Goal: Check status: Check status

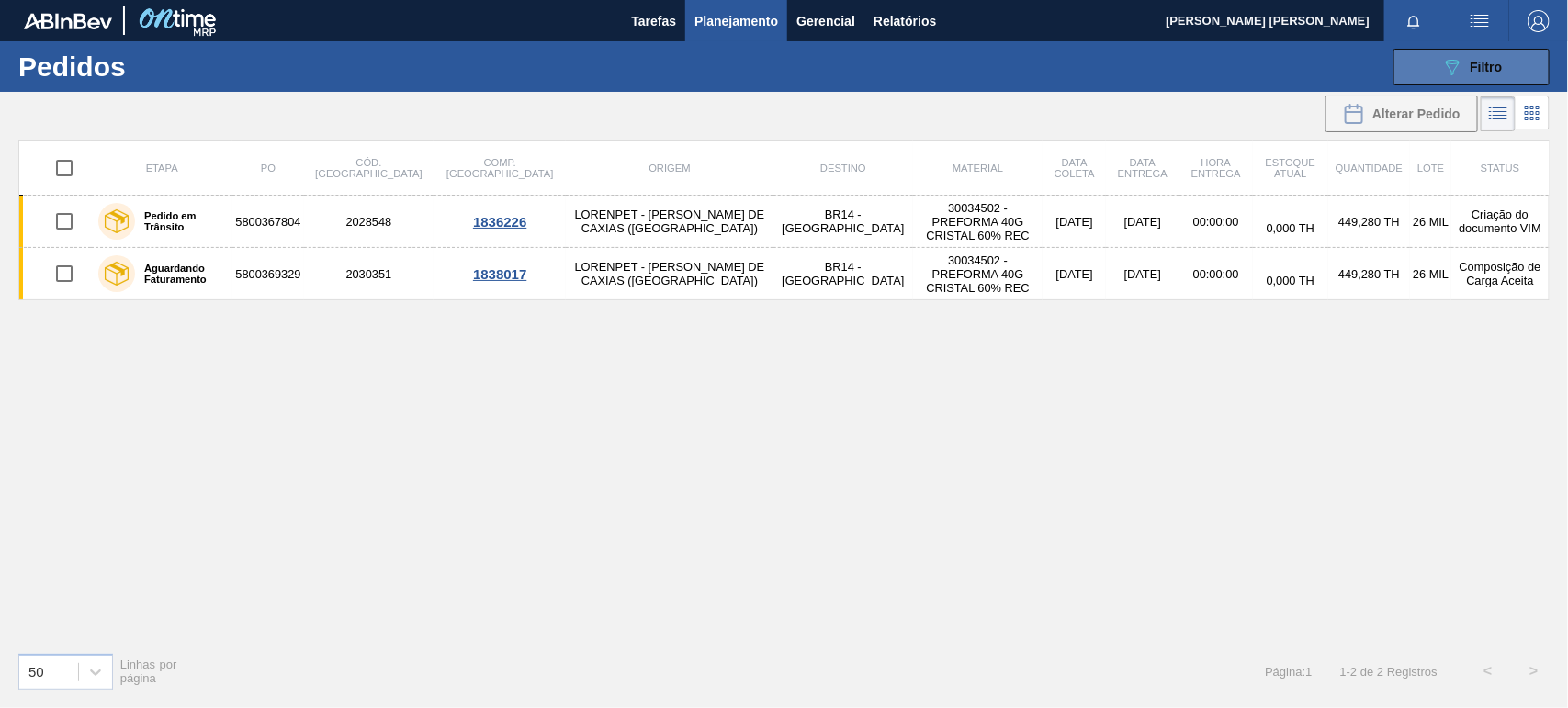
click at [1460, 57] on icon "089F7B8B-B2A5-4AFE-B5C0-19BA573D28AC" at bounding box center [1451, 67] width 22 height 22
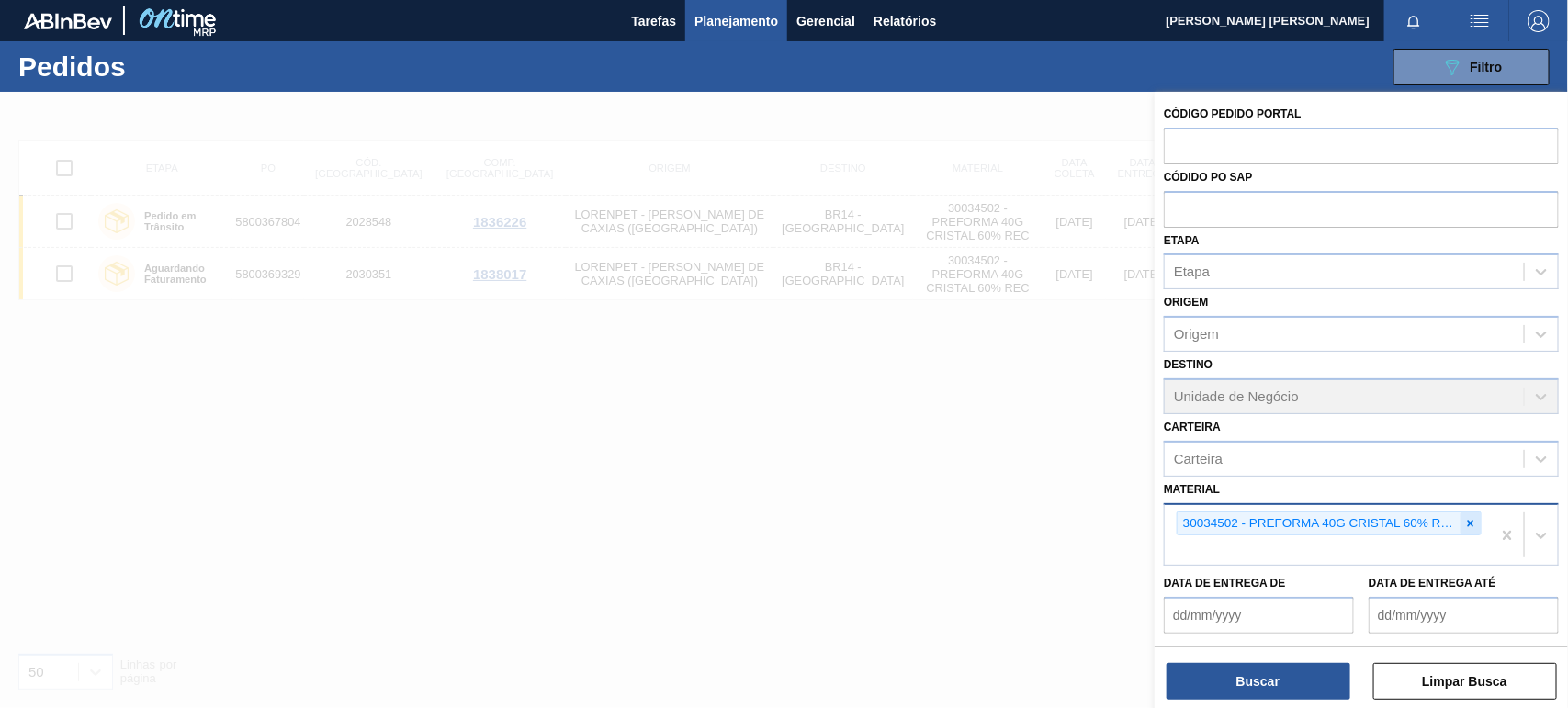
click at [1464, 521] on icon at bounding box center [1469, 522] width 12 height 12
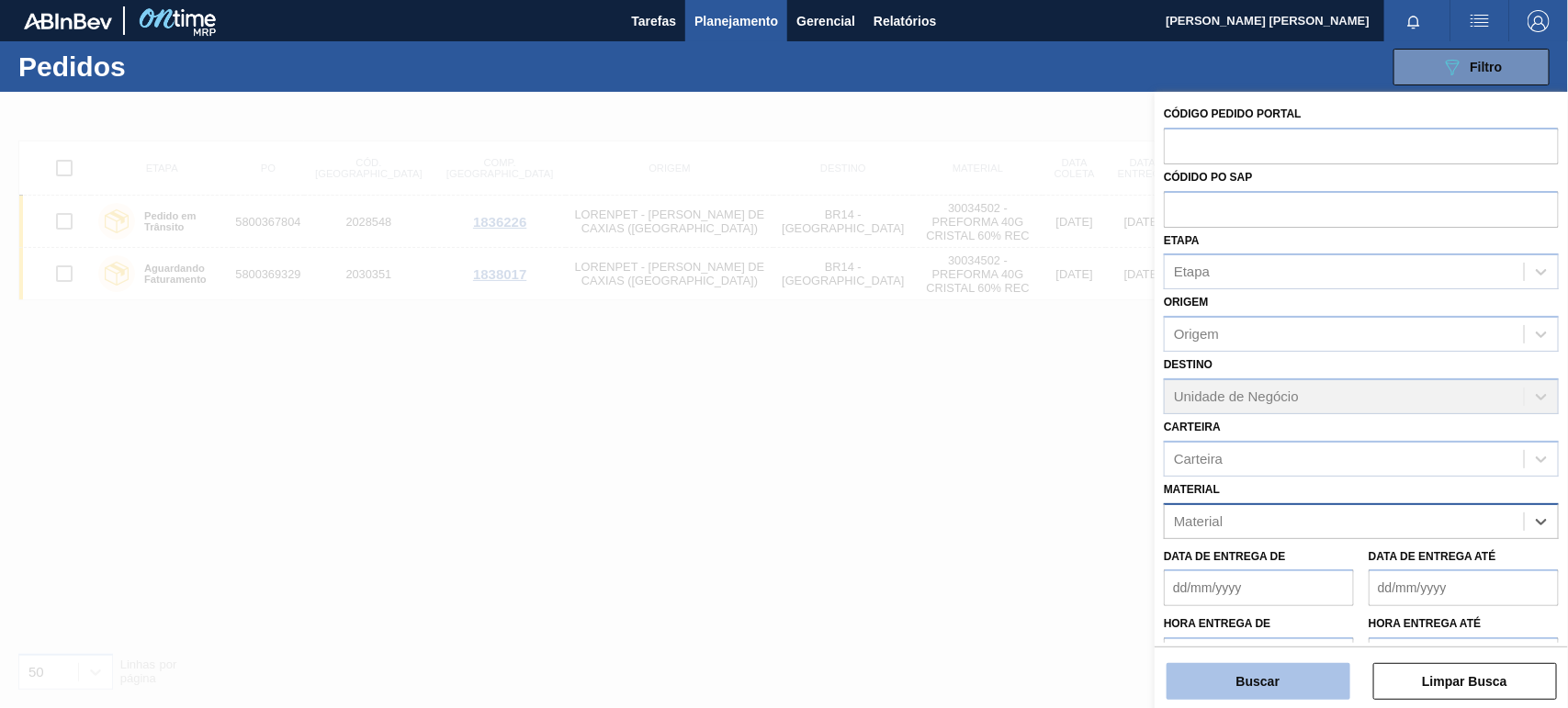
click at [1259, 676] on button "Buscar" at bounding box center [1258, 681] width 184 height 36
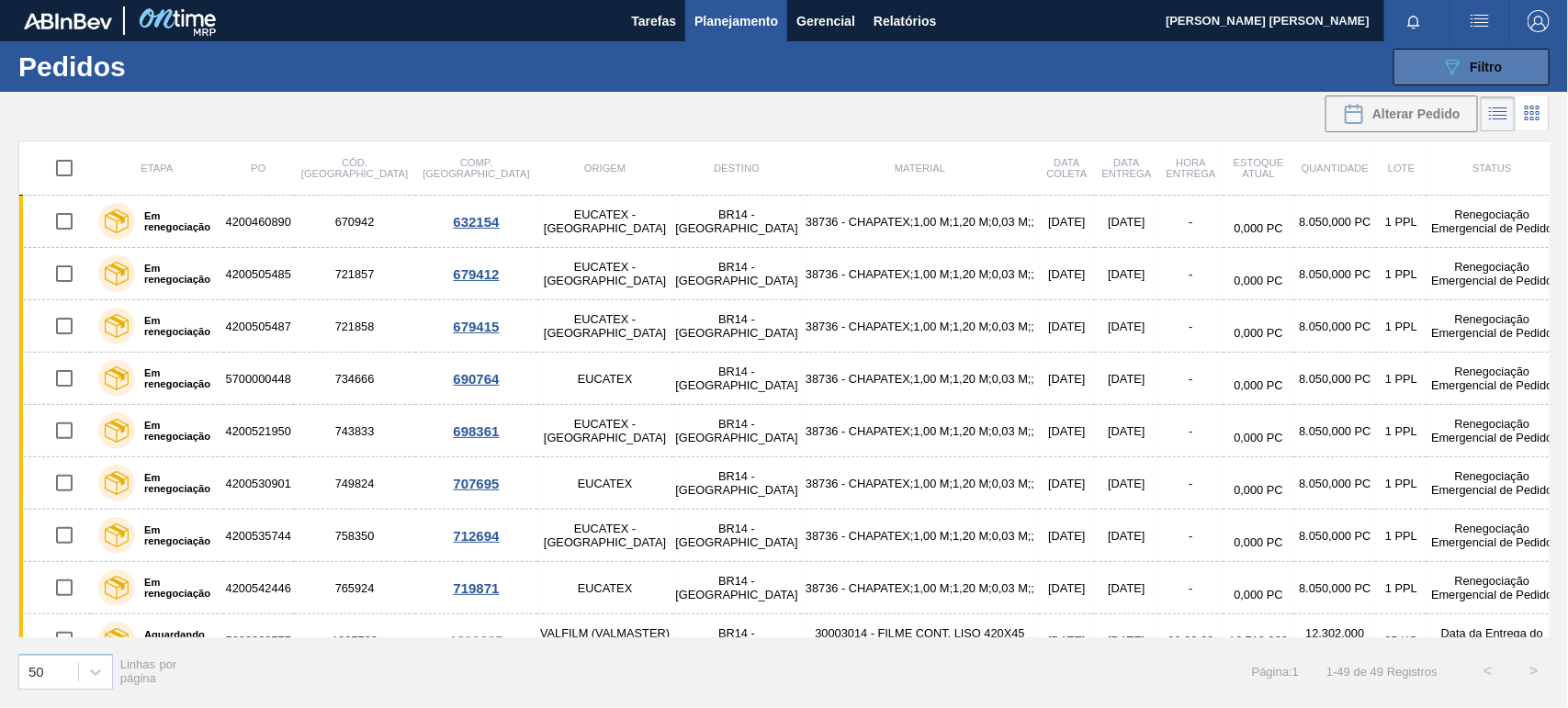
click at [1468, 51] on button "089F7B8B-B2A5-4AFE-B5C0-19BA573D28AC Filtro" at bounding box center [1470, 67] width 156 height 36
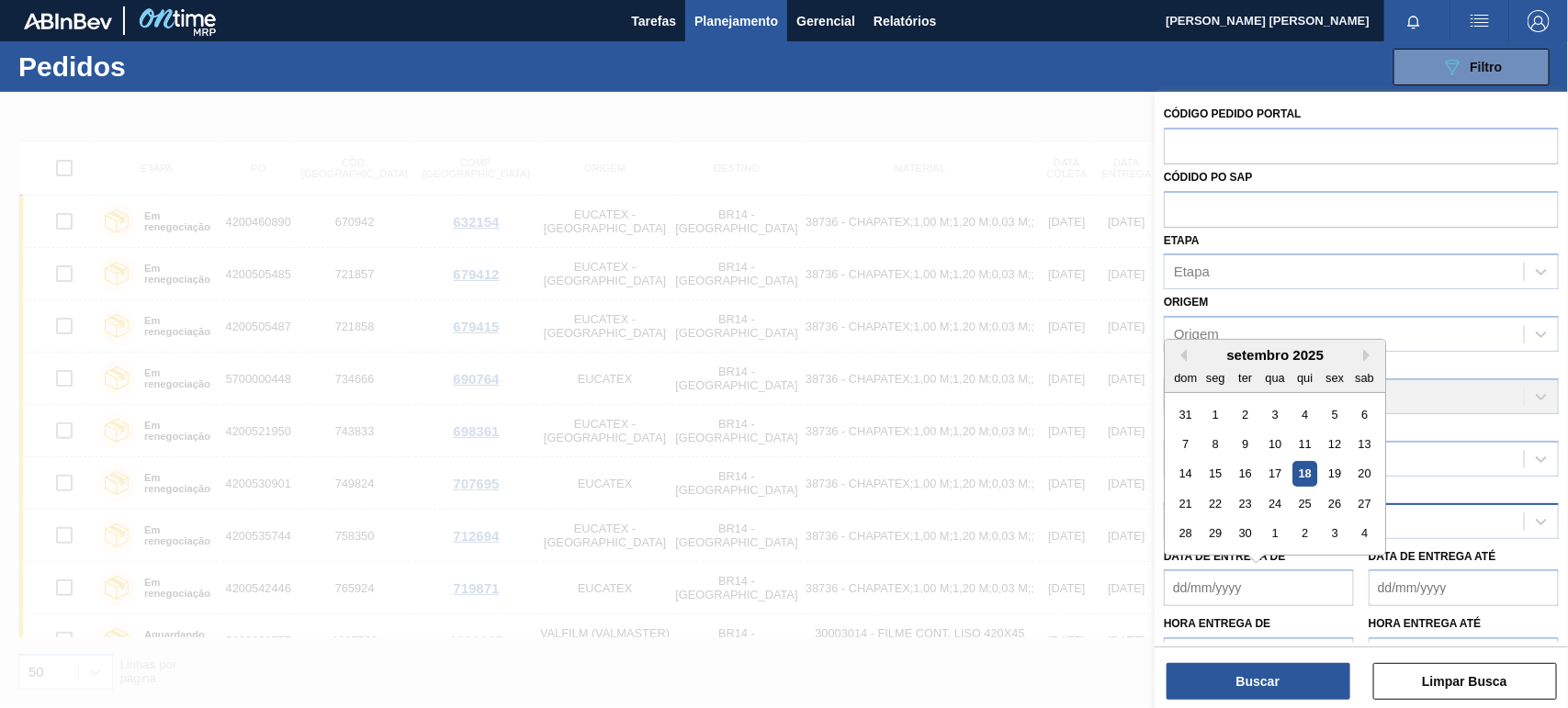
click at [1248, 585] on de "Data de Entrega de" at bounding box center [1258, 587] width 190 height 36
type de "010920"
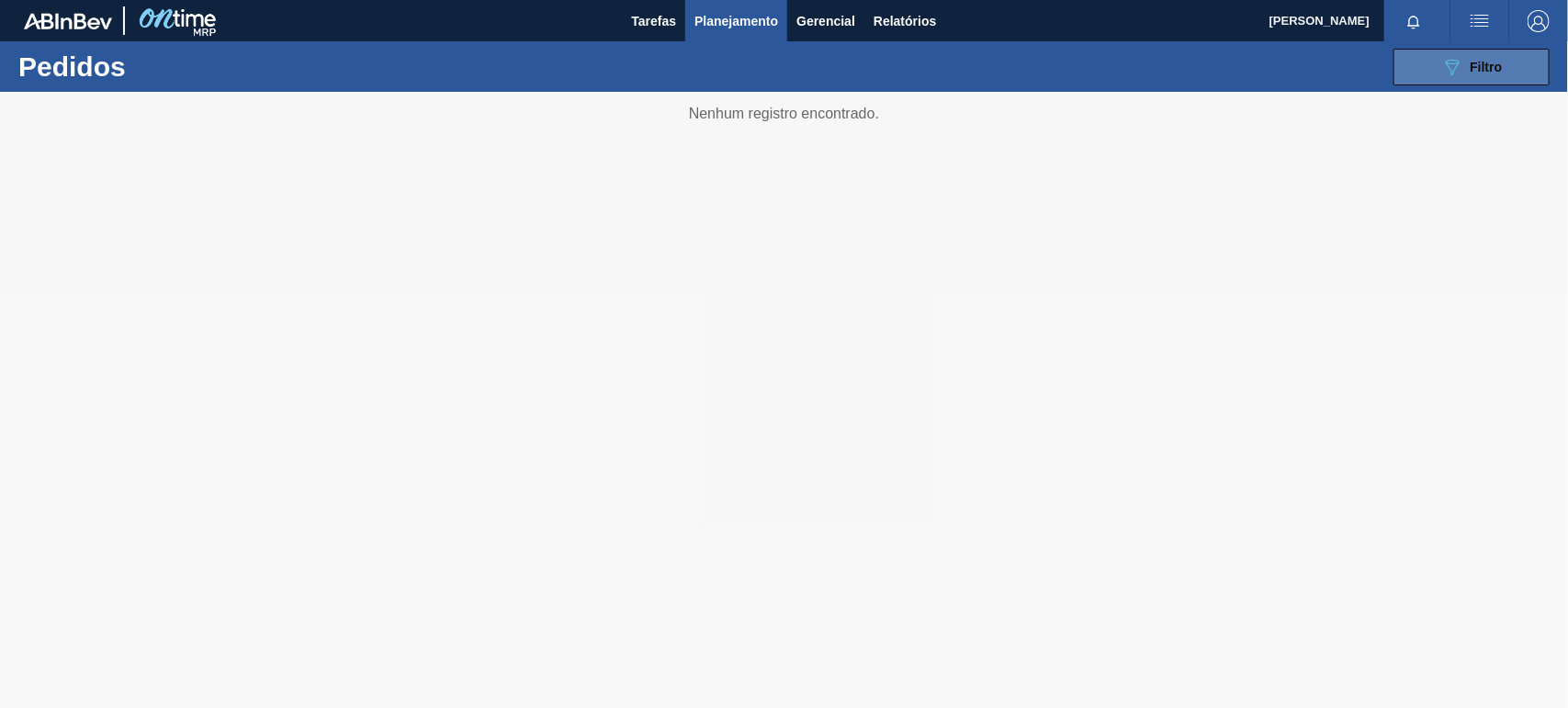
click at [1502, 66] on button "089F7B8B-B2A5-4AFE-B5C0-19BA573D28AC Filtro" at bounding box center [1470, 67] width 156 height 36
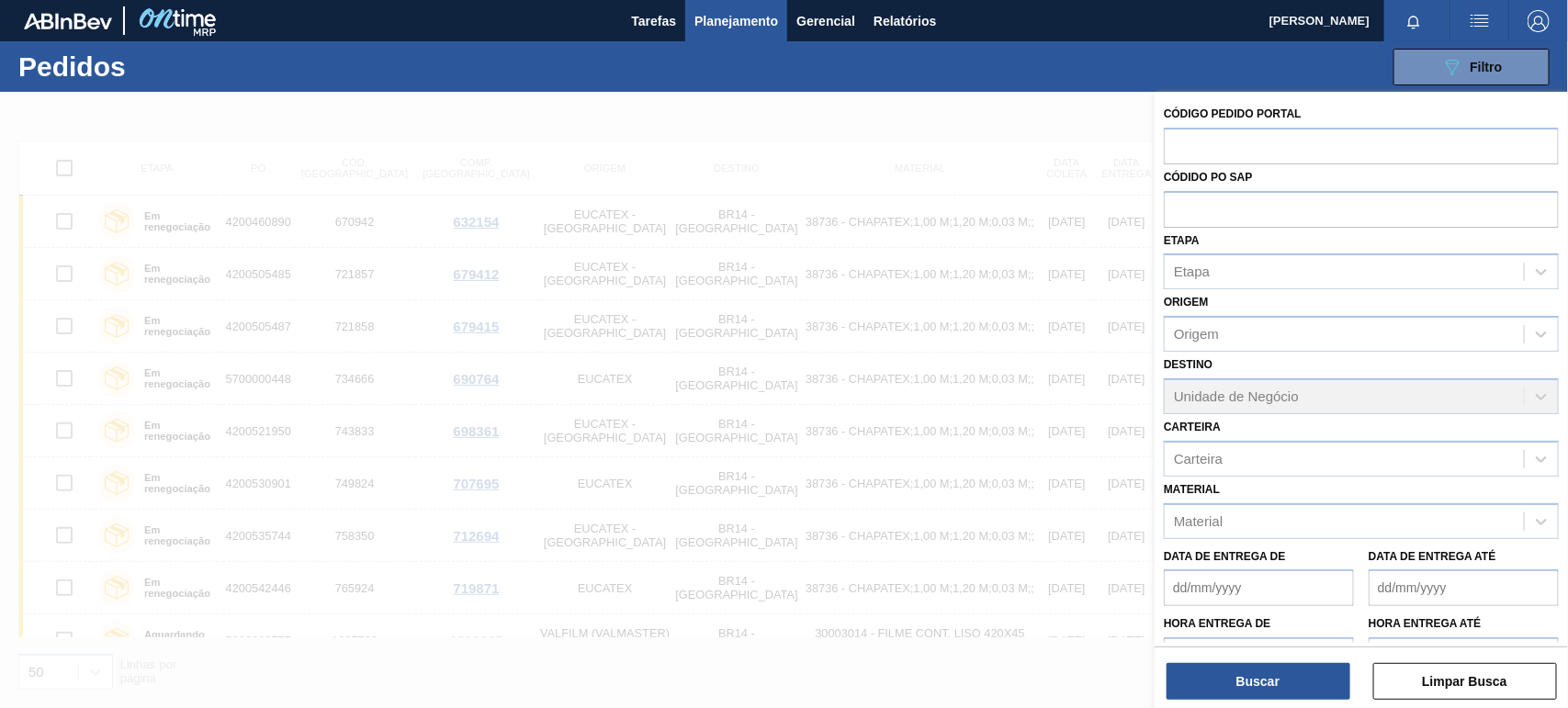
click at [1249, 586] on de "Data de Entrega de" at bounding box center [1258, 587] width 190 height 36
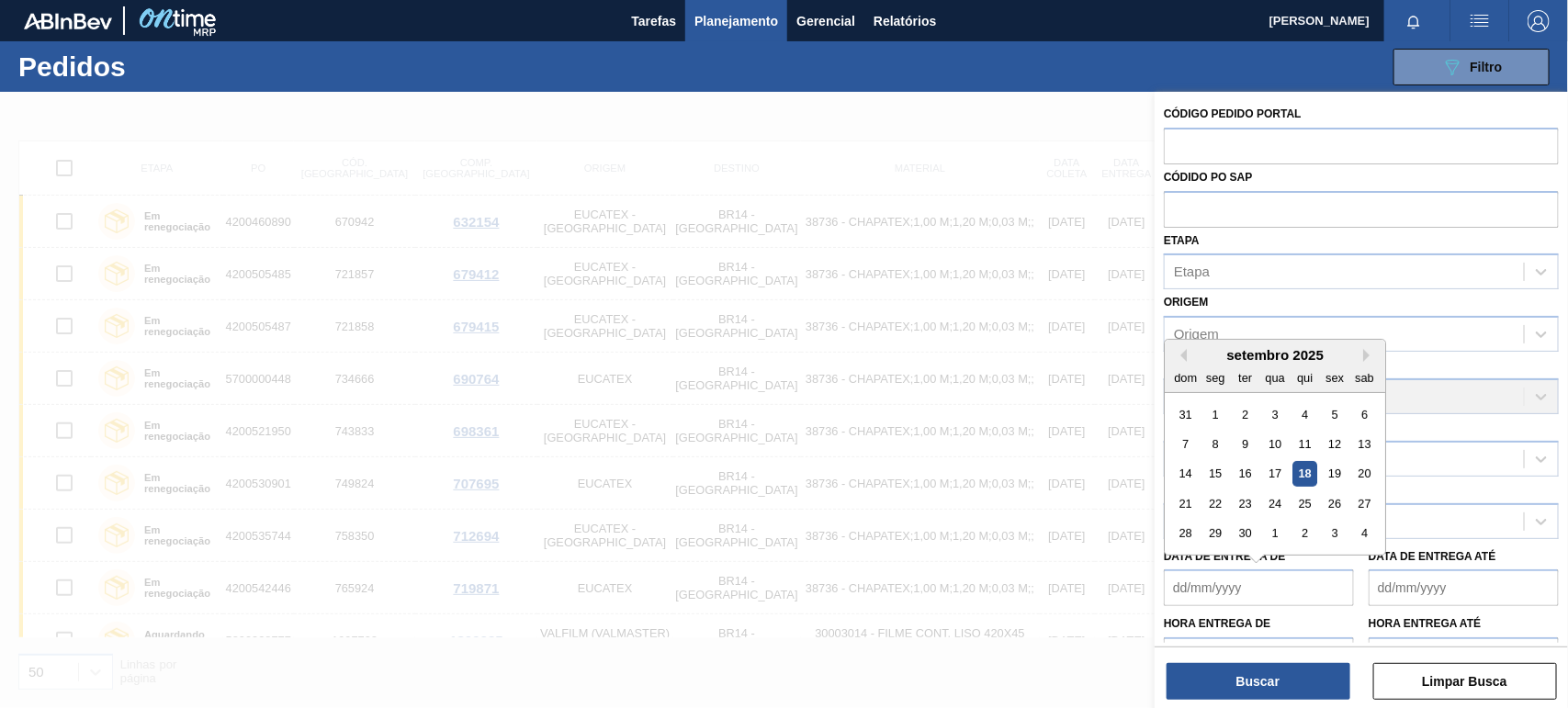
drag, startPoint x: 1214, startPoint y: 414, endPoint x: 1195, endPoint y: 420, distance: 19.9
click at [1214, 414] on div "1" at bounding box center [1216, 414] width 25 height 25
type de "01/09/2025"
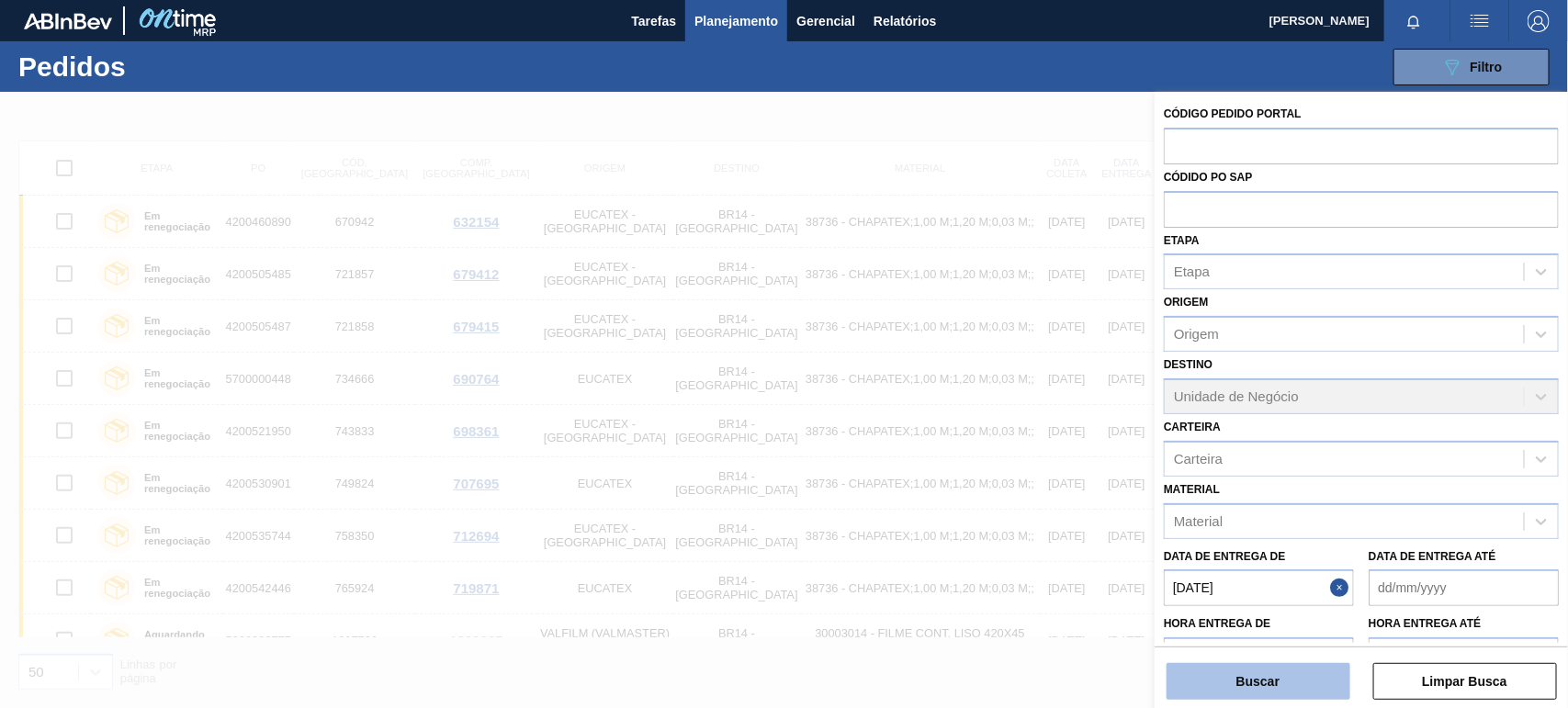
click at [1301, 694] on button "Buscar" at bounding box center [1258, 681] width 184 height 36
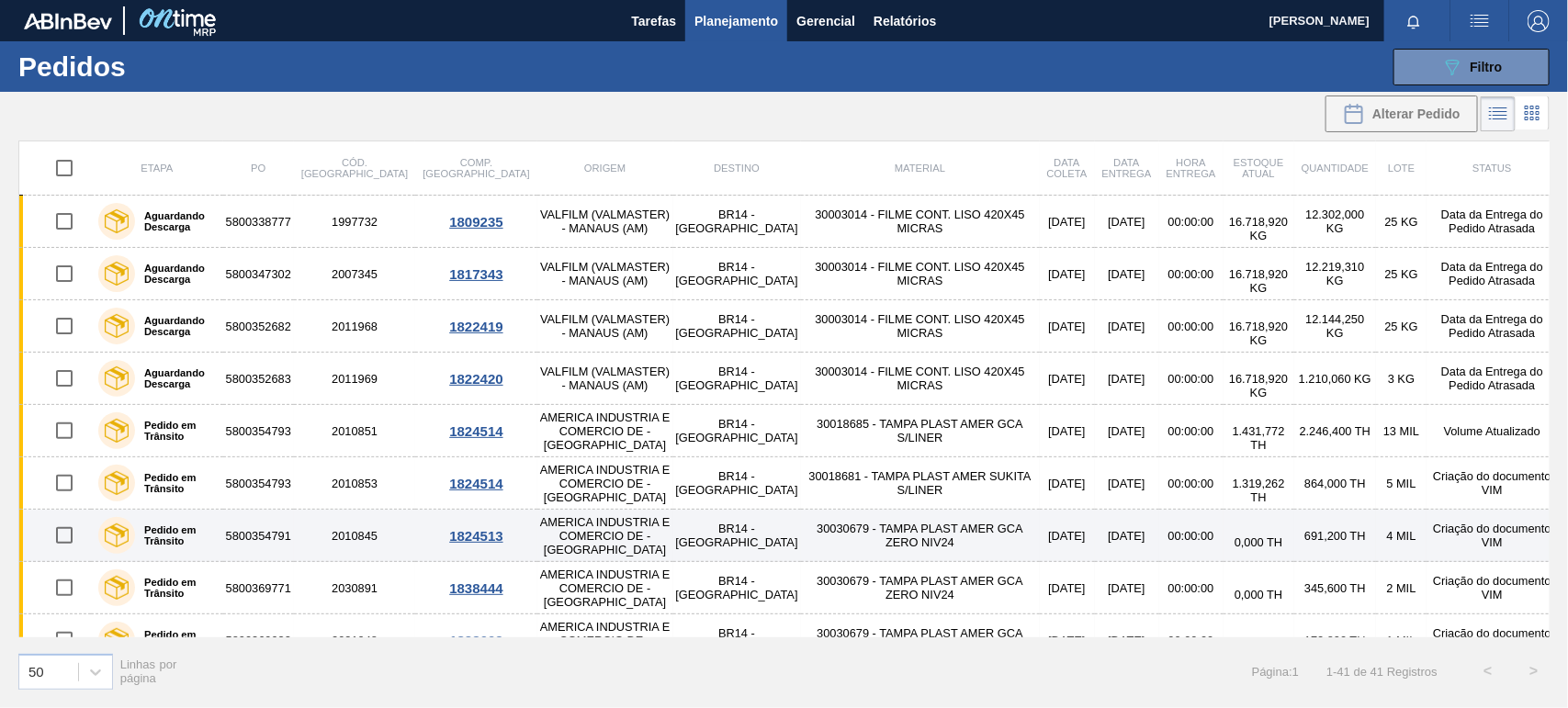
click at [889, 539] on td "30030679 - TAMPA PLAST AMER GCA ZERO NIV24" at bounding box center [920, 536] width 239 height 53
